Goal: Task Accomplishment & Management: Manage account settings

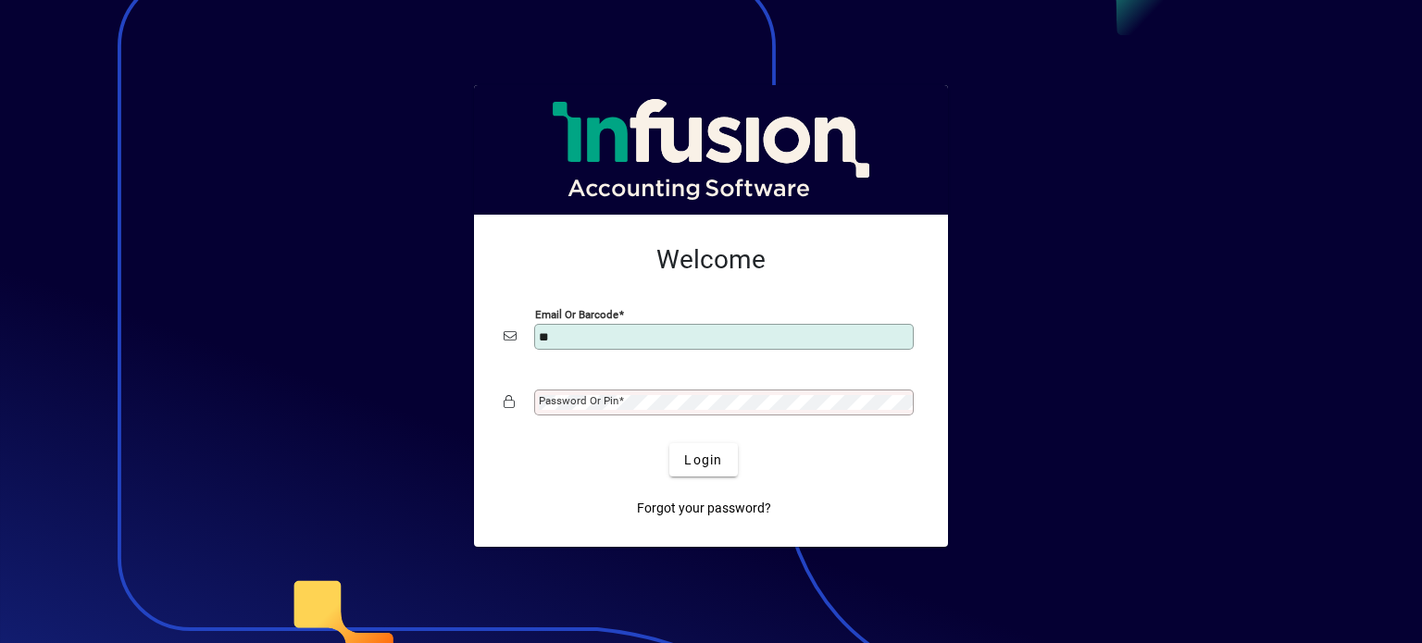
type input "**"
click at [669, 443] on button "Login" at bounding box center [703, 459] width 68 height 33
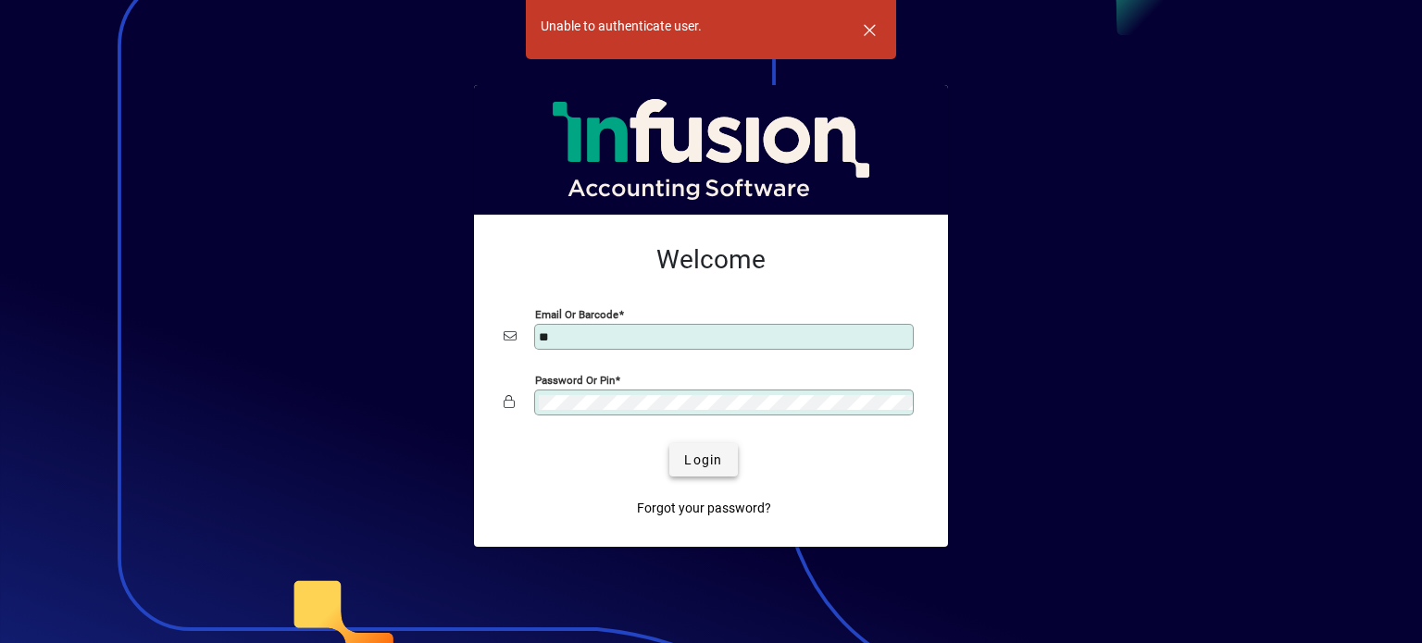
click at [700, 462] on span "Login" at bounding box center [703, 460] width 38 height 19
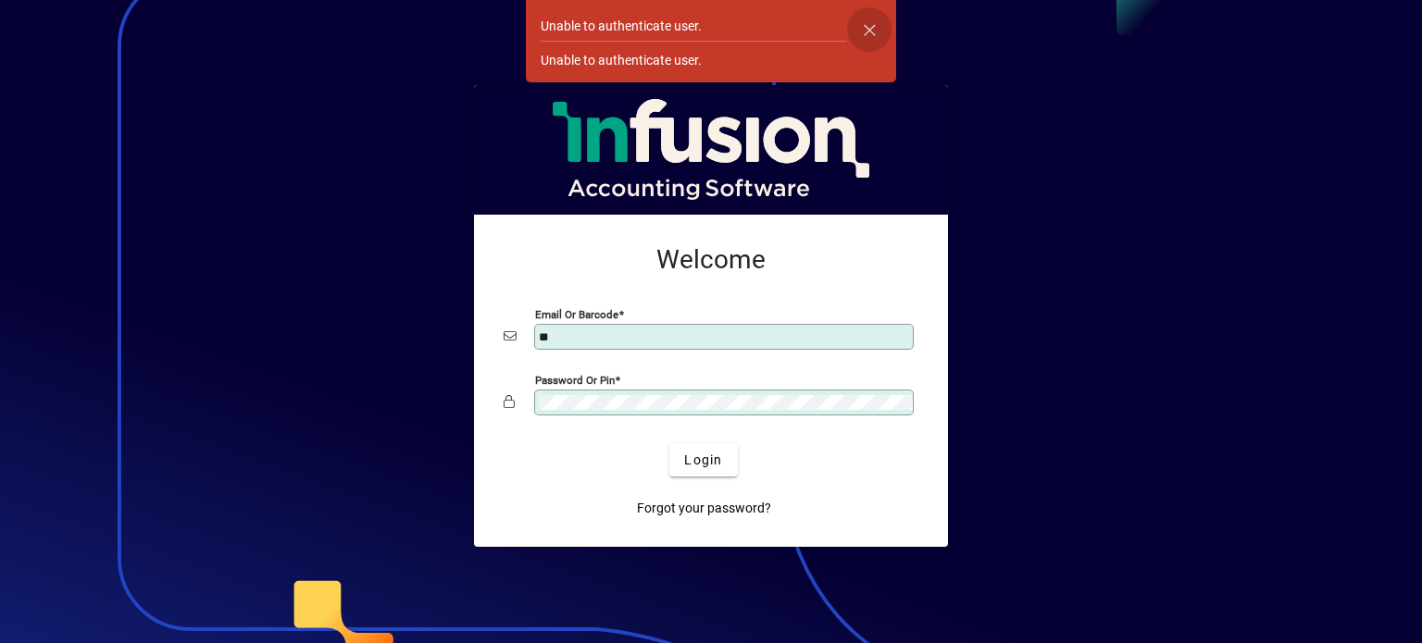
click at [870, 27] on span "button" at bounding box center [869, 29] width 44 height 44
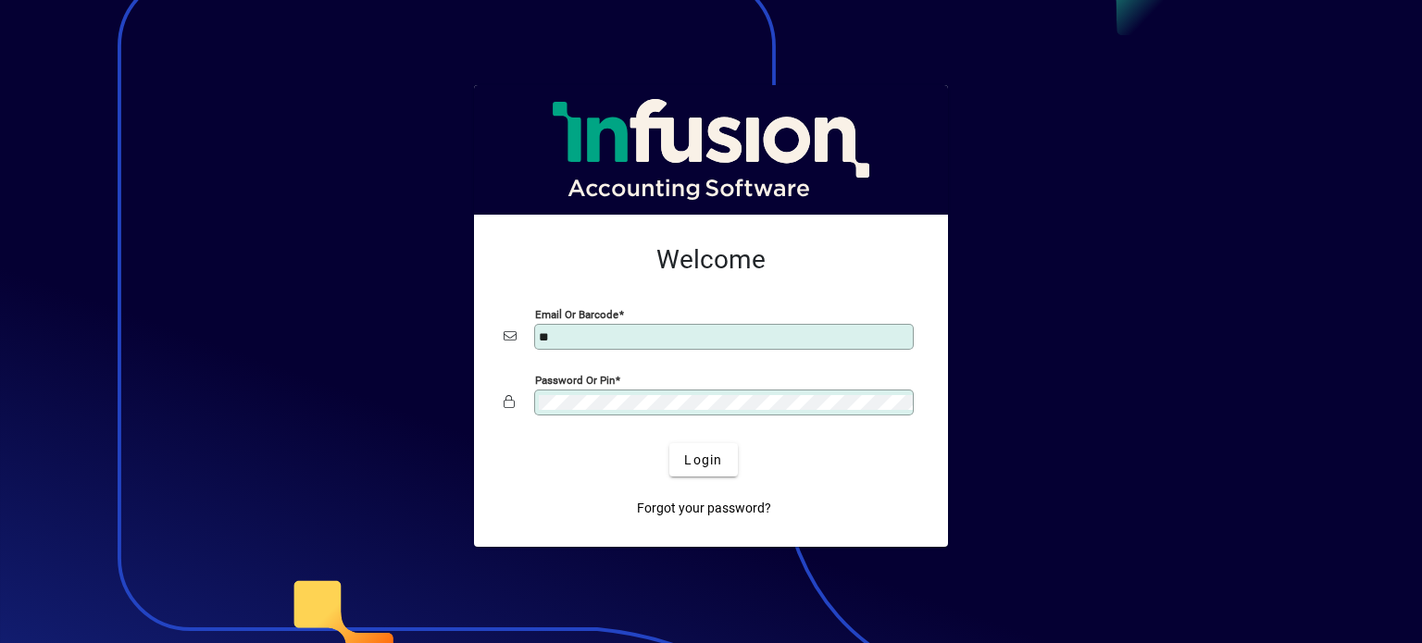
click at [656, 336] on input "**" at bounding box center [726, 336] width 374 height 15
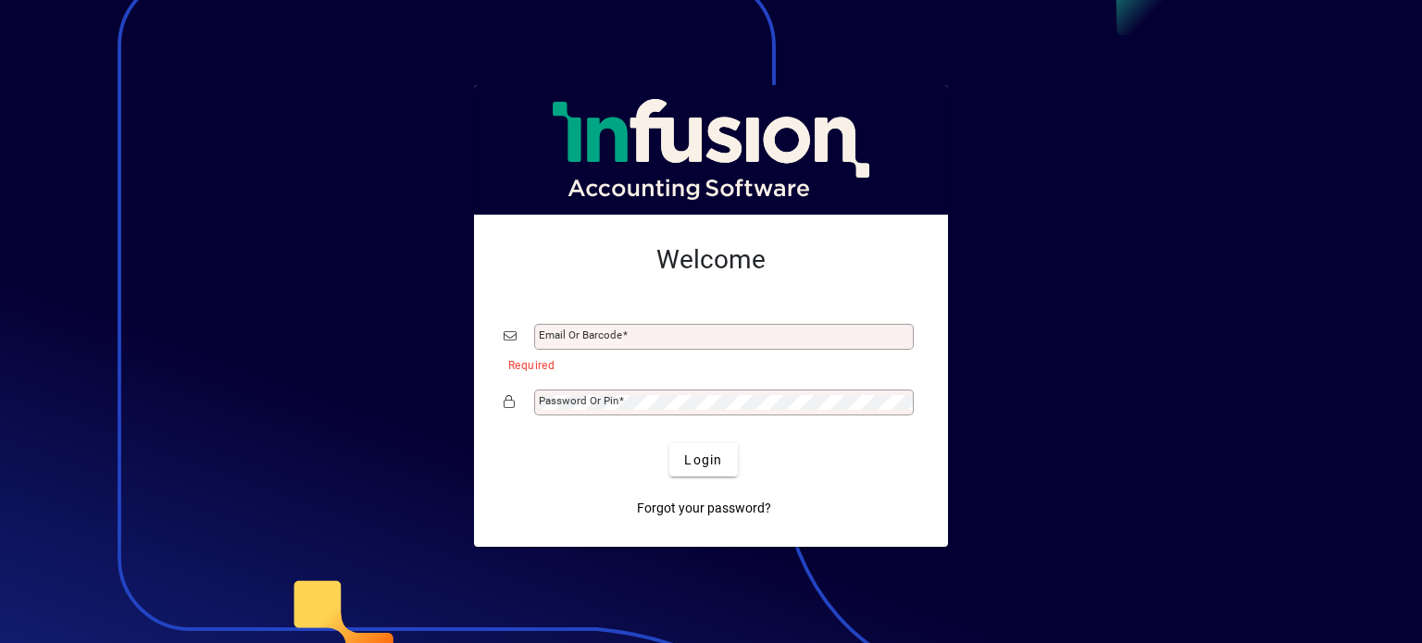
click at [606, 327] on div "Email or Barcode" at bounding box center [723, 337] width 379 height 26
click at [605, 337] on input "Email or Barcode" at bounding box center [726, 336] width 374 height 15
click at [547, 391] on div "Password or Pin" at bounding box center [723, 403] width 379 height 26
click at [598, 341] on mat-label "Email or Barcode" at bounding box center [580, 335] width 83 height 13
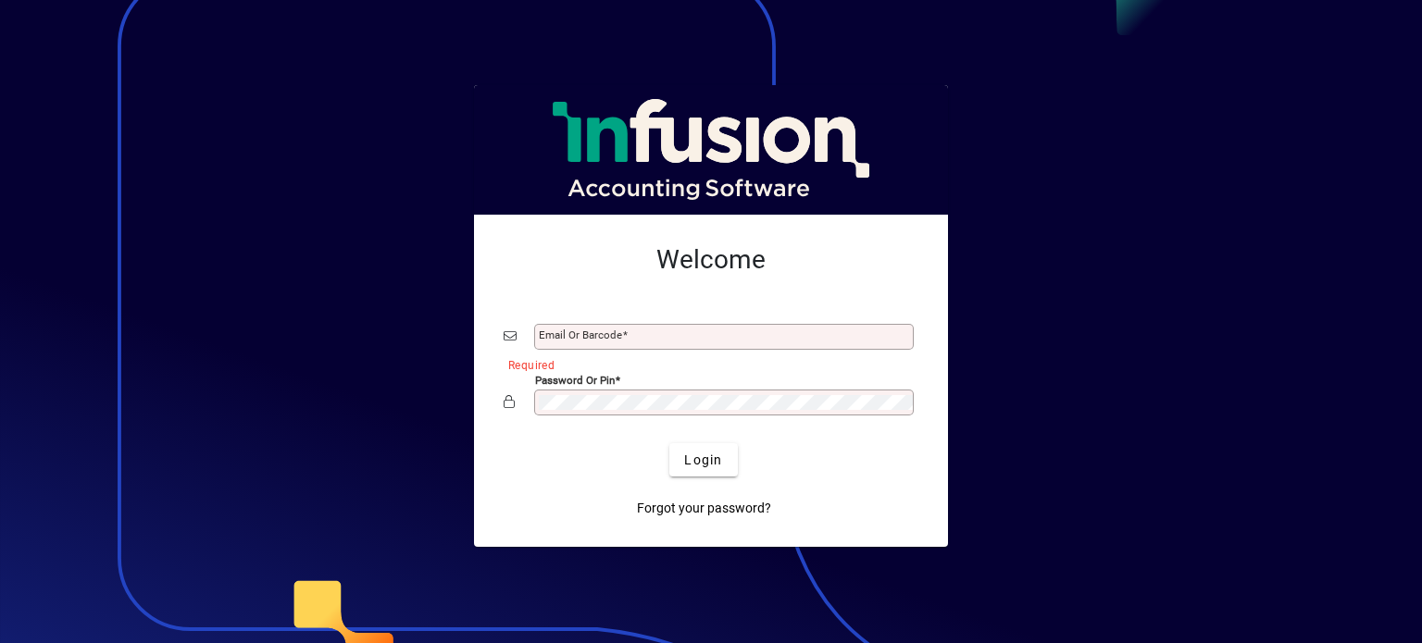
click at [598, 341] on input "Email or Barcode" at bounding box center [726, 336] width 374 height 15
click at [693, 505] on span "Forgot your password?" at bounding box center [704, 508] width 134 height 19
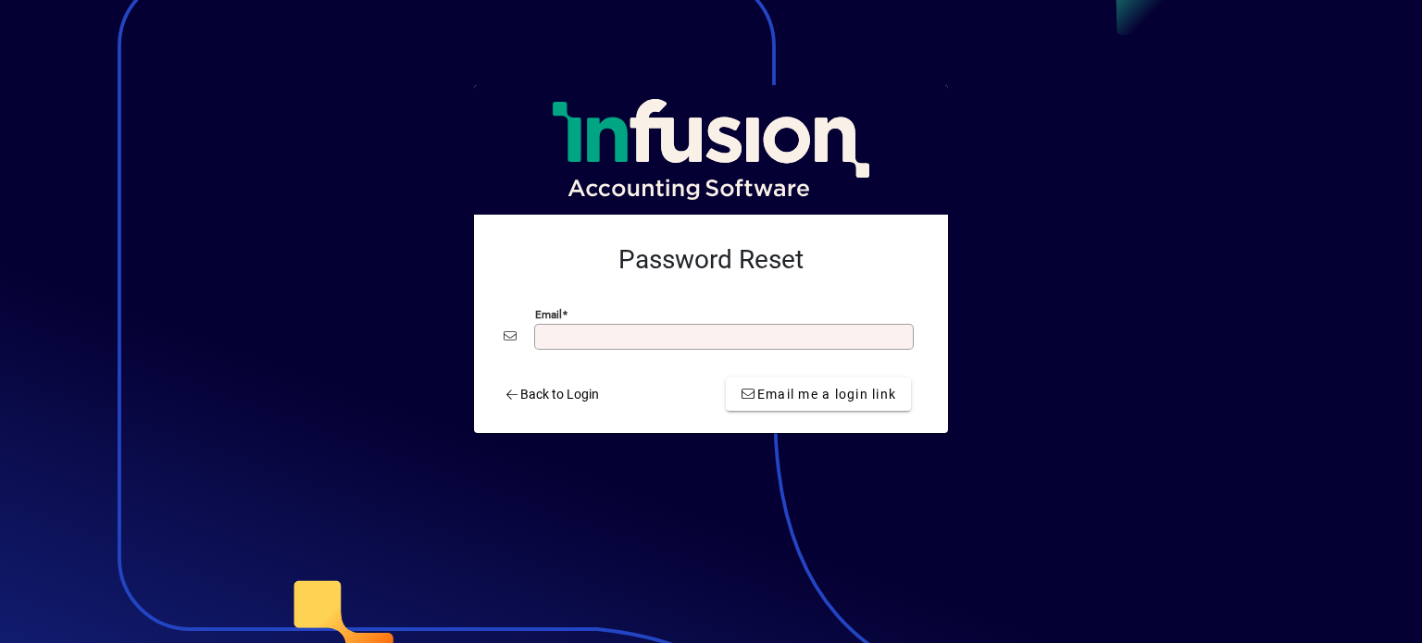
click at [559, 334] on input "Email" at bounding box center [726, 336] width 374 height 15
click at [525, 405] on span at bounding box center [551, 394] width 110 height 44
